Goal: Information Seeking & Learning: Find contact information

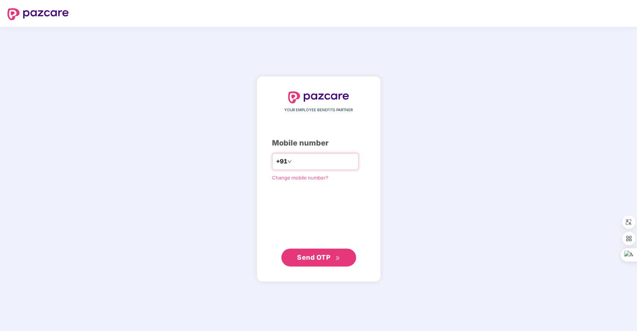
type input "**********"
click at [326, 255] on span "Send OTP" at bounding box center [313, 257] width 33 height 8
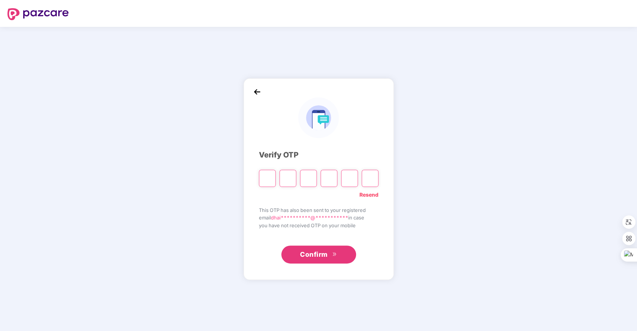
type input "*"
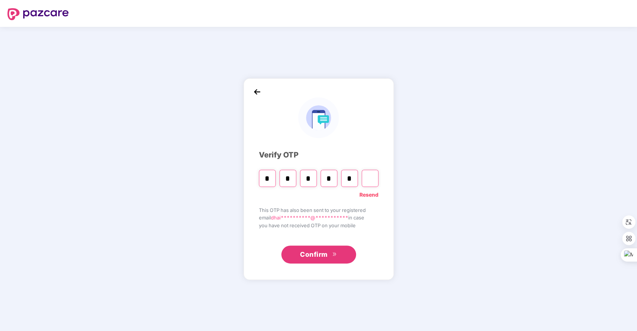
type input "*"
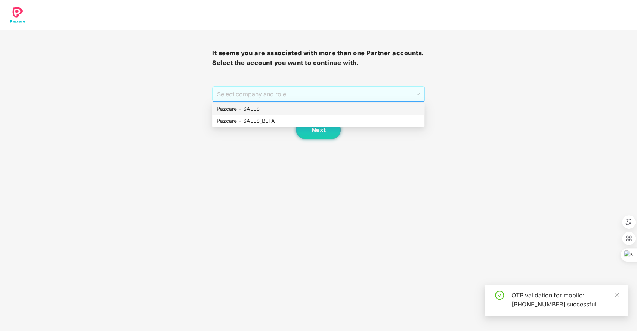
click at [335, 87] on span "Select company and role" at bounding box center [318, 94] width 202 height 14
click at [264, 111] on div "Pazcare - SALES" at bounding box center [318, 109] width 203 height 8
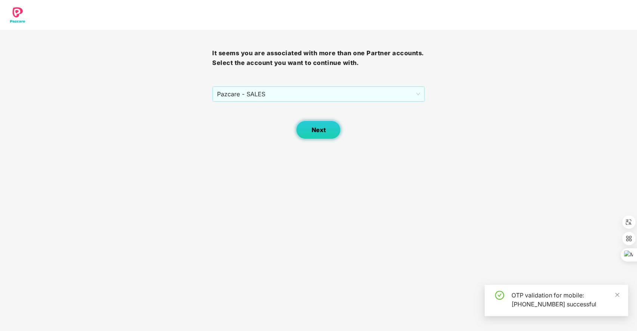
click at [312, 128] on span "Next" at bounding box center [318, 130] width 14 height 7
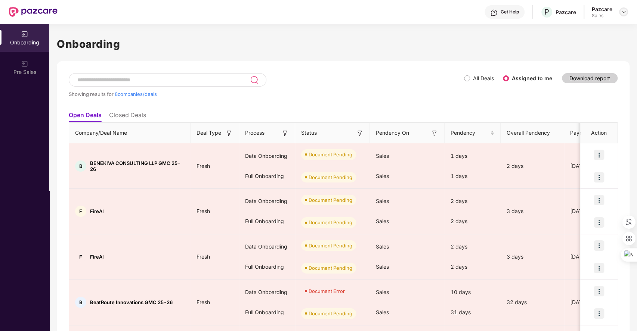
click at [623, 11] on img at bounding box center [623, 12] width 6 height 6
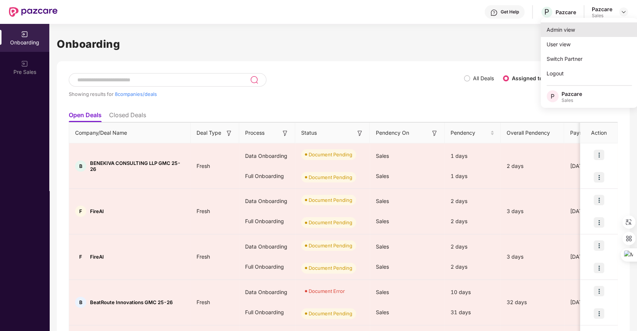
click at [578, 31] on div "Admin view" at bounding box center [588, 29] width 97 height 15
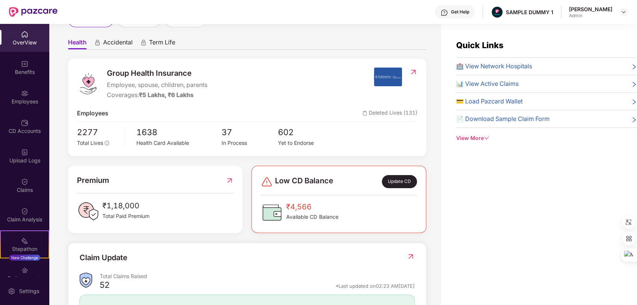
scroll to position [56, 0]
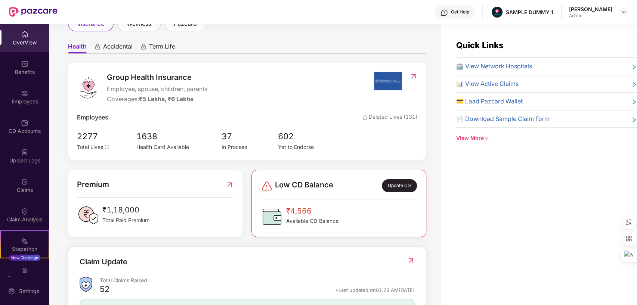
click at [115, 43] on span "Accidental" at bounding box center [117, 48] width 29 height 11
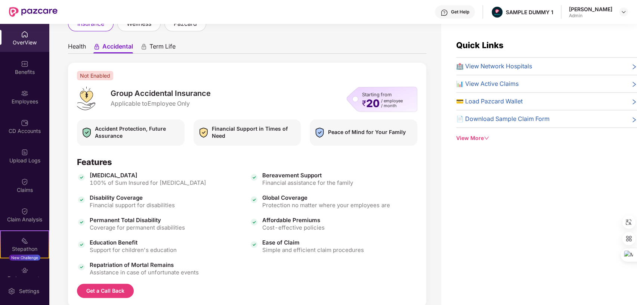
click at [77, 50] on span "Health" at bounding box center [77, 48] width 18 height 11
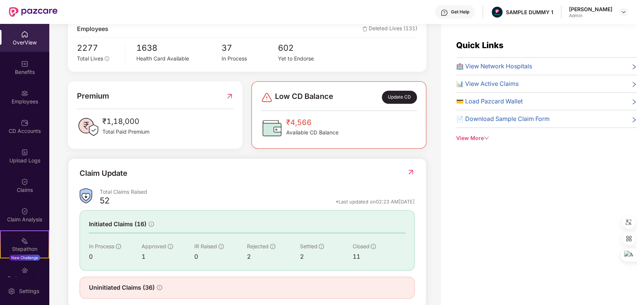
scroll to position [147, 0]
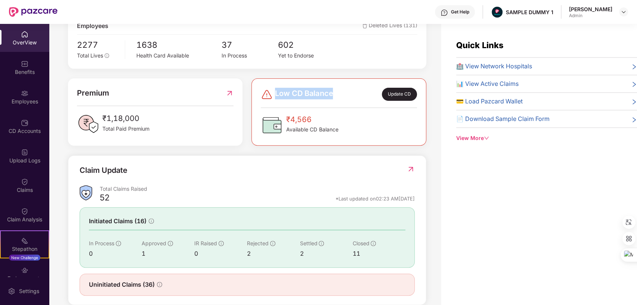
drag, startPoint x: 274, startPoint y: 93, endPoint x: 337, endPoint y: 93, distance: 62.4
click at [337, 93] on div "Low CD Balance Update CD" at bounding box center [339, 94] width 156 height 13
click at [437, 118] on div "Welcome back, [PERSON_NAME]! Here is what’s going on with your team at Pazcare …" at bounding box center [245, 169] width 392 height 290
click at [28, 74] on div "Benefits" at bounding box center [24, 71] width 49 height 7
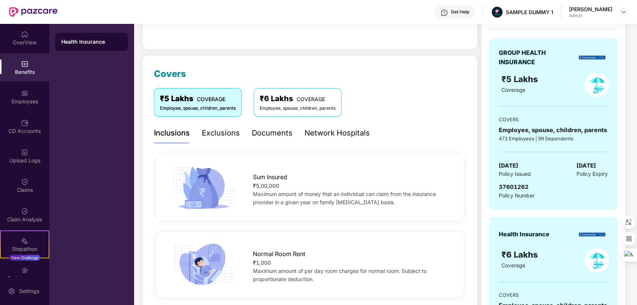
scroll to position [119, 0]
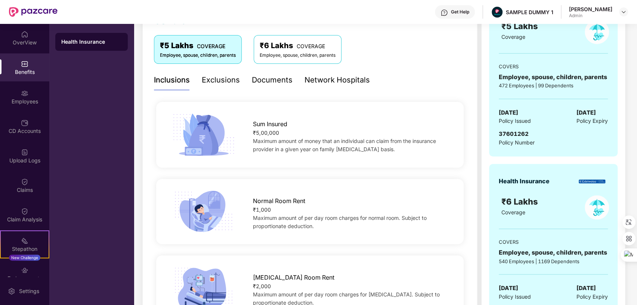
click at [220, 77] on div "Exclusions" at bounding box center [221, 80] width 38 height 12
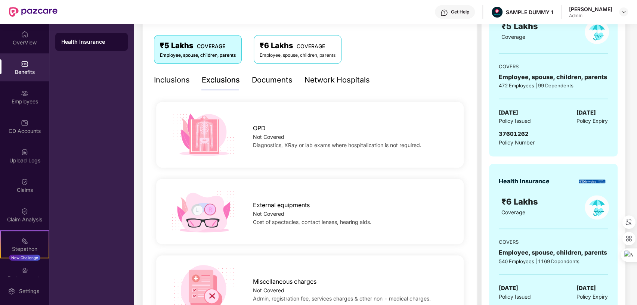
click at [269, 79] on div "Documents" at bounding box center [272, 80] width 41 height 12
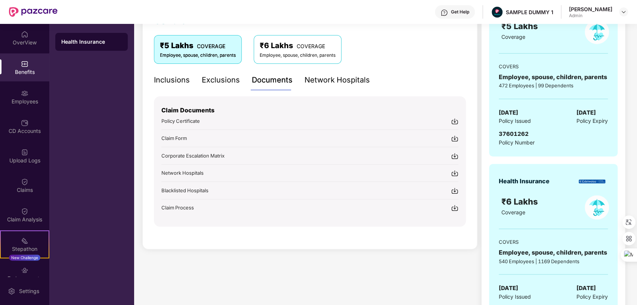
click at [327, 79] on div "Network Hospitals" at bounding box center [336, 80] width 65 height 12
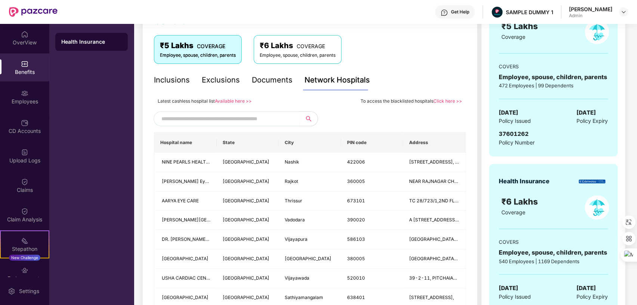
click at [237, 117] on input "text" at bounding box center [225, 118] width 128 height 11
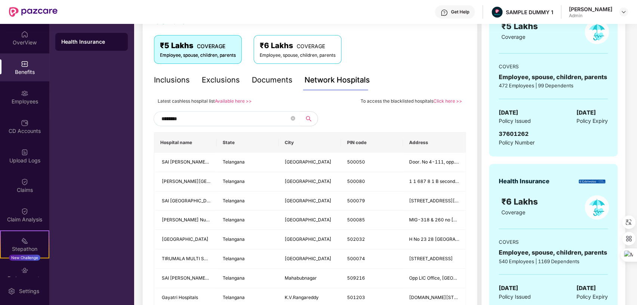
type input "*********"
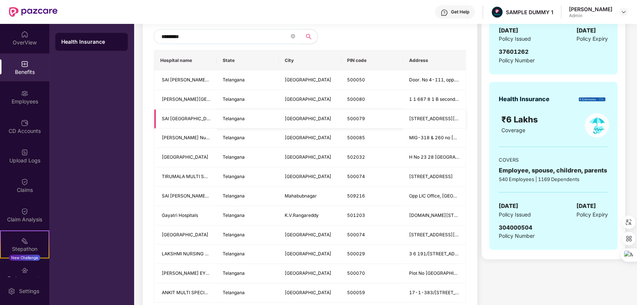
scroll to position [137, 0]
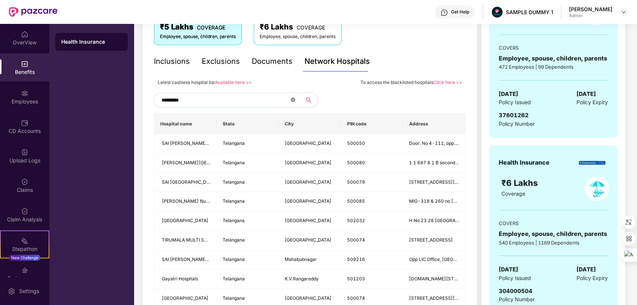
click at [293, 100] on icon "close-circle" at bounding box center [292, 99] width 4 height 4
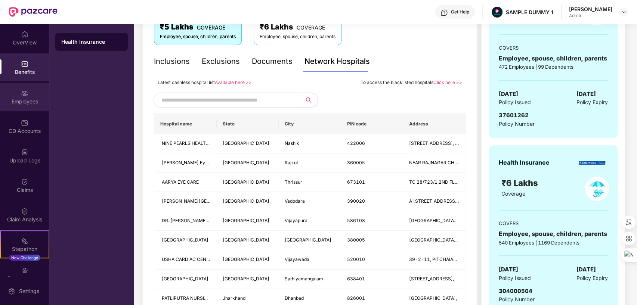
click at [25, 102] on div "Employees" at bounding box center [24, 101] width 49 height 7
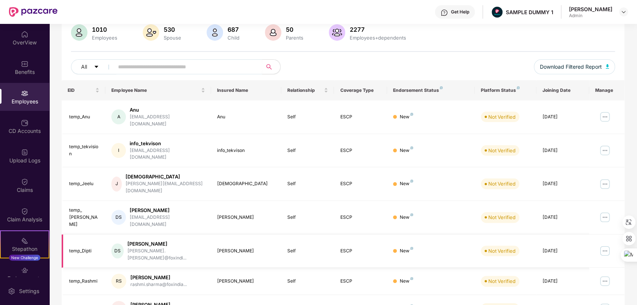
scroll to position [0, 0]
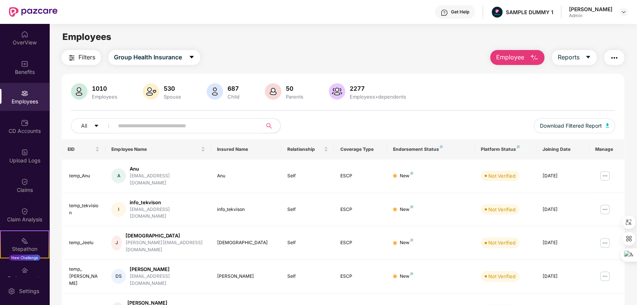
click at [523, 55] on button "Employee" at bounding box center [517, 57] width 54 height 15
click at [577, 58] on span "Reports" at bounding box center [568, 57] width 22 height 9
click at [533, 56] on img "button" at bounding box center [533, 57] width 9 height 9
click at [578, 58] on button "Reports" at bounding box center [573, 57] width 45 height 15
click at [615, 57] on img "button" at bounding box center [613, 57] width 9 height 9
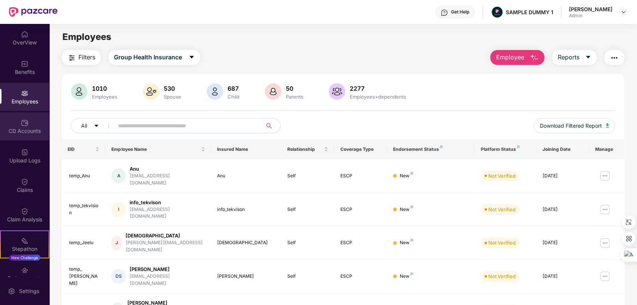
click at [27, 127] on div "CD Accounts" at bounding box center [24, 130] width 49 height 7
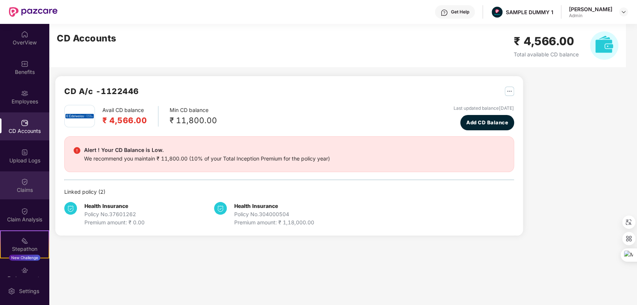
click at [22, 194] on div "Claims" at bounding box center [24, 185] width 49 height 28
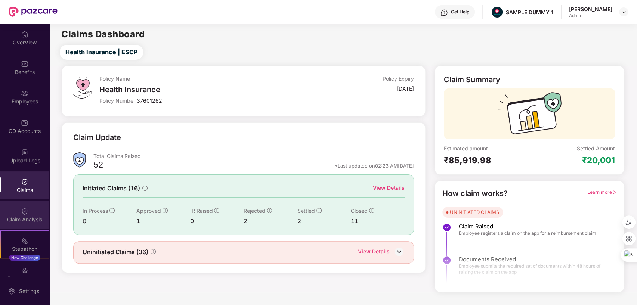
click at [25, 211] on img at bounding box center [24, 211] width 7 height 7
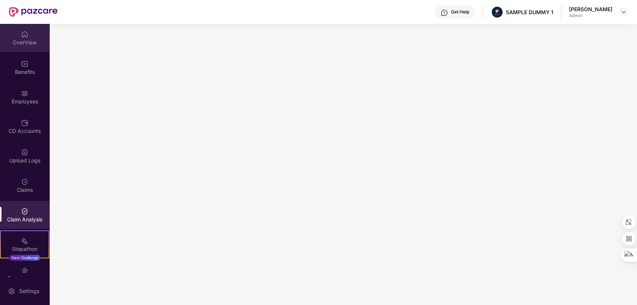
click at [28, 40] on div "OverView" at bounding box center [24, 42] width 49 height 7
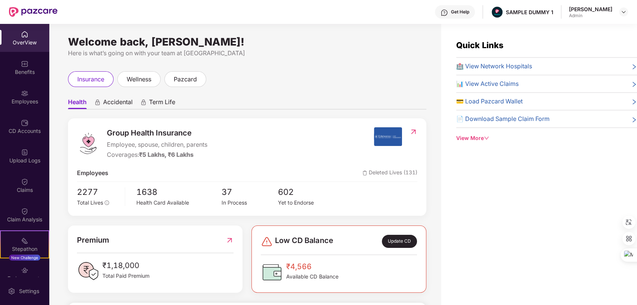
click at [441, 16] on div "Get Help" at bounding box center [455, 11] width 40 height 13
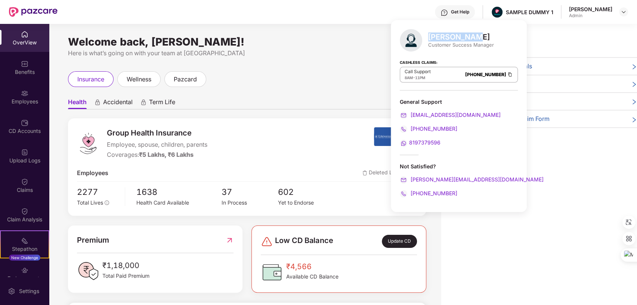
drag, startPoint x: 430, startPoint y: 38, endPoint x: 472, endPoint y: 36, distance: 42.2
click at [472, 36] on div "[PERSON_NAME]" at bounding box center [461, 36] width 66 height 9
drag, startPoint x: 405, startPoint y: 78, endPoint x: 428, endPoint y: 75, distance: 23.7
click at [428, 75] on div "8AM - 11PM" at bounding box center [417, 78] width 26 height 6
click at [312, 74] on div "insurance wellness pazcard" at bounding box center [247, 79] width 358 height 16
